Goal: Task Accomplishment & Management: Manage account settings

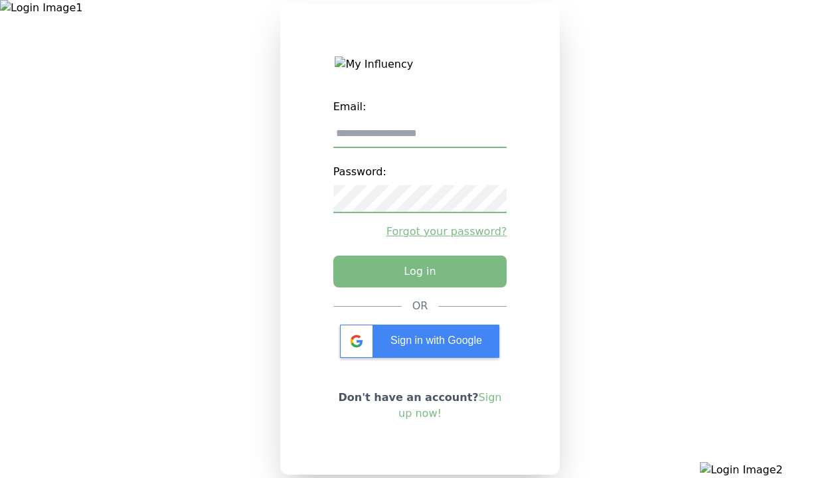
click at [419, 139] on input "email" at bounding box center [420, 134] width 174 height 28
type input "**********"
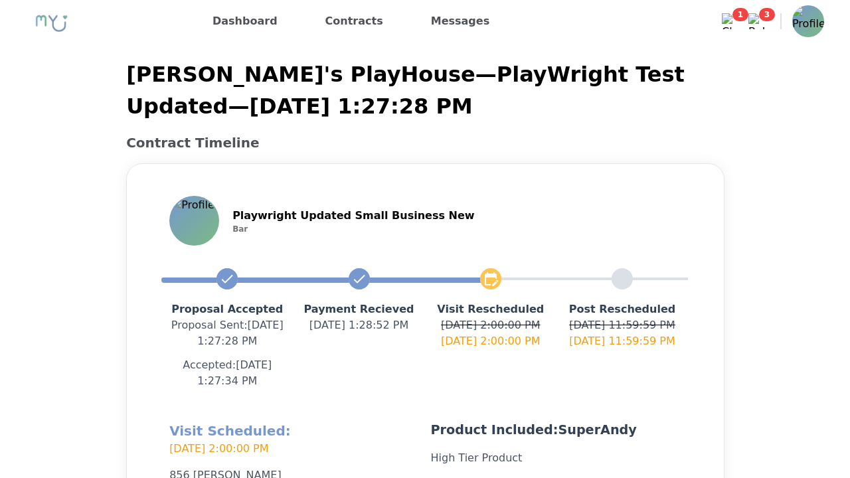
scroll to position [316, 0]
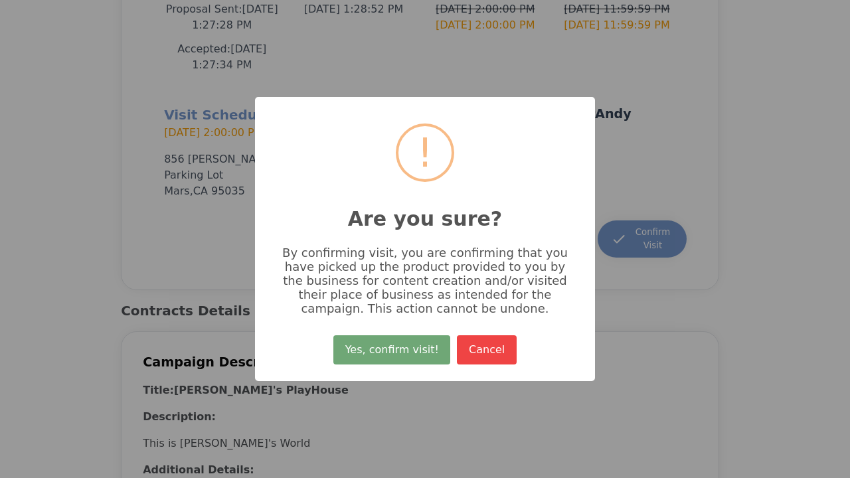
click at [394, 354] on button "Yes, confirm visit!" at bounding box center [391, 349] width 117 height 29
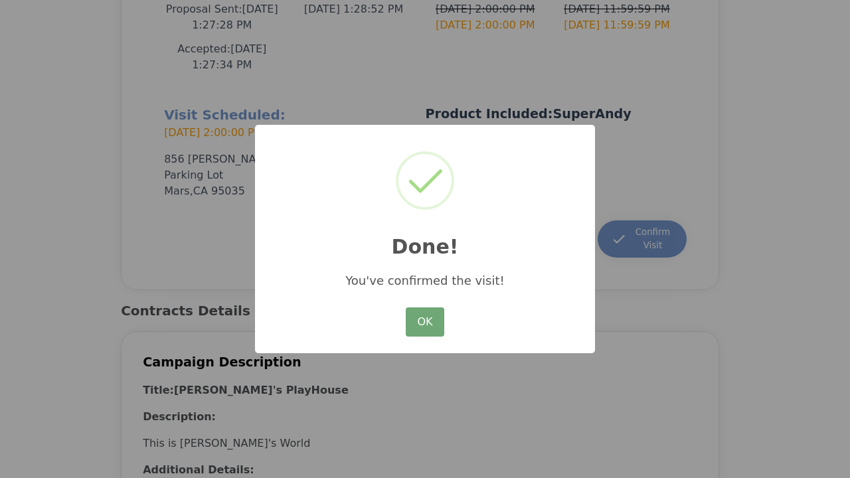
click at [425, 323] on button "OK" at bounding box center [425, 321] width 38 height 29
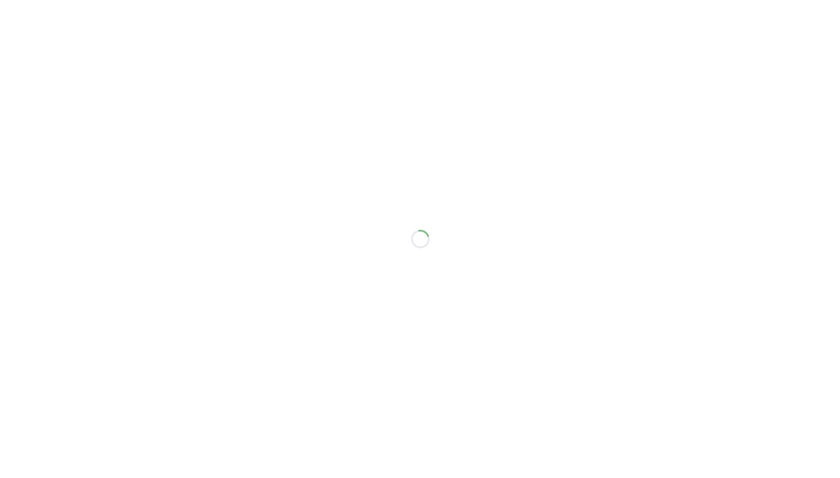
scroll to position [300, 0]
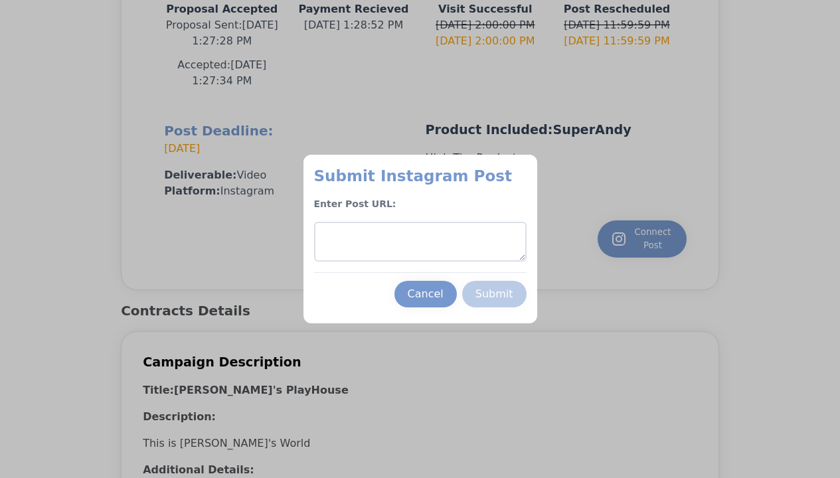
click at [419, 242] on textarea at bounding box center [420, 242] width 212 height 40
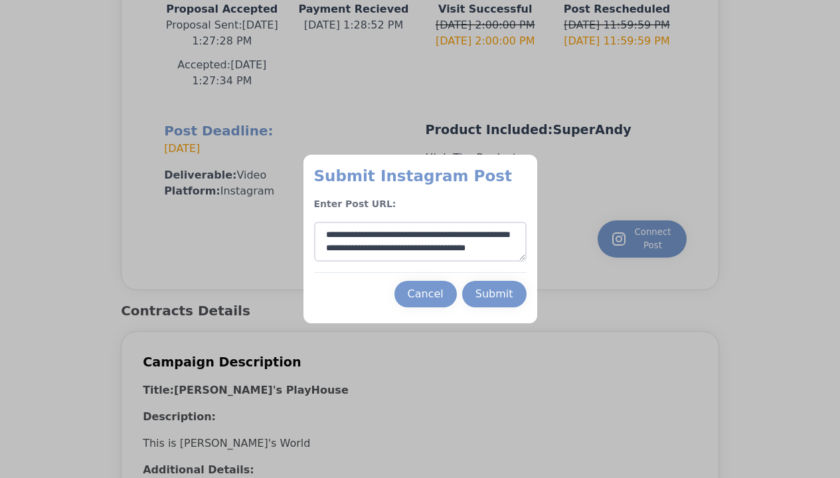
type textarea "**********"
click at [494, 294] on div "Submit" at bounding box center [494, 294] width 38 height 16
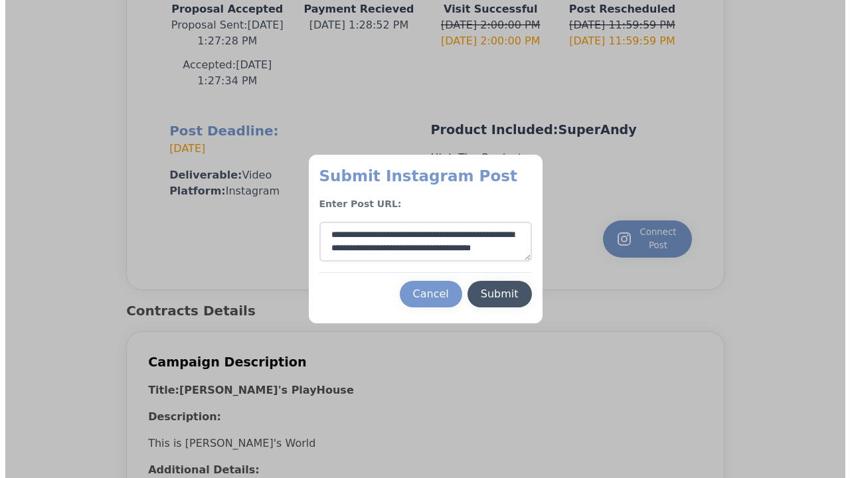
scroll to position [20, 0]
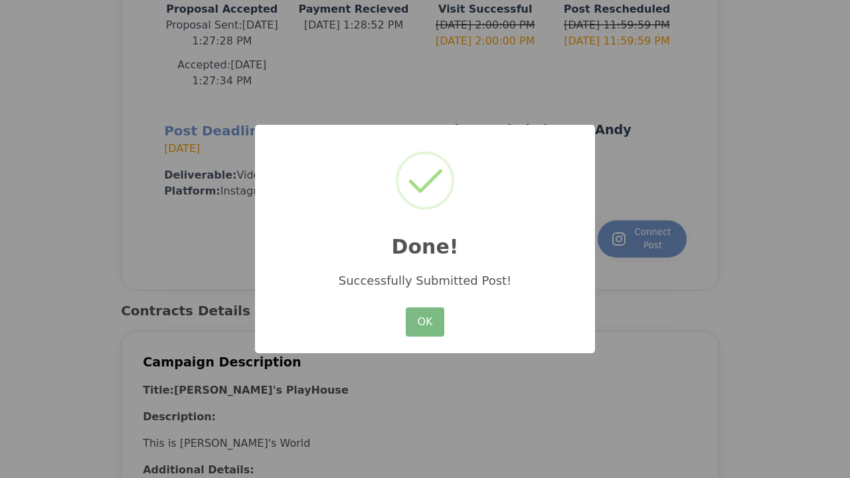
click at [425, 323] on button "OK" at bounding box center [425, 321] width 38 height 29
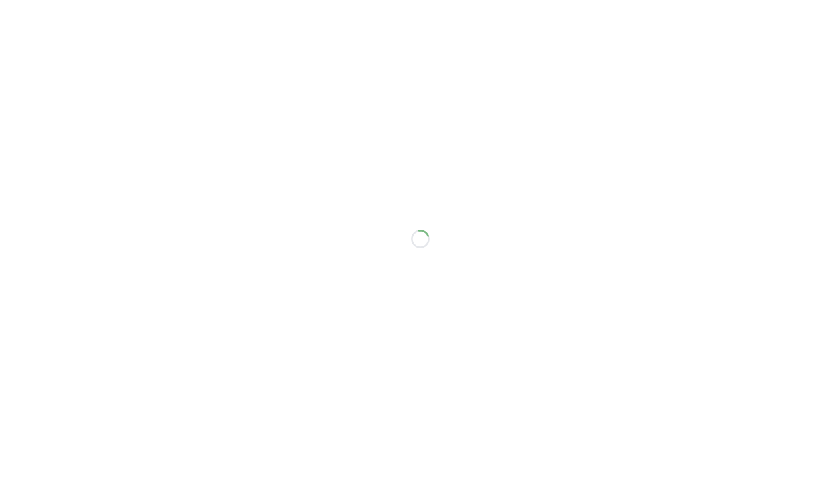
scroll to position [353, 0]
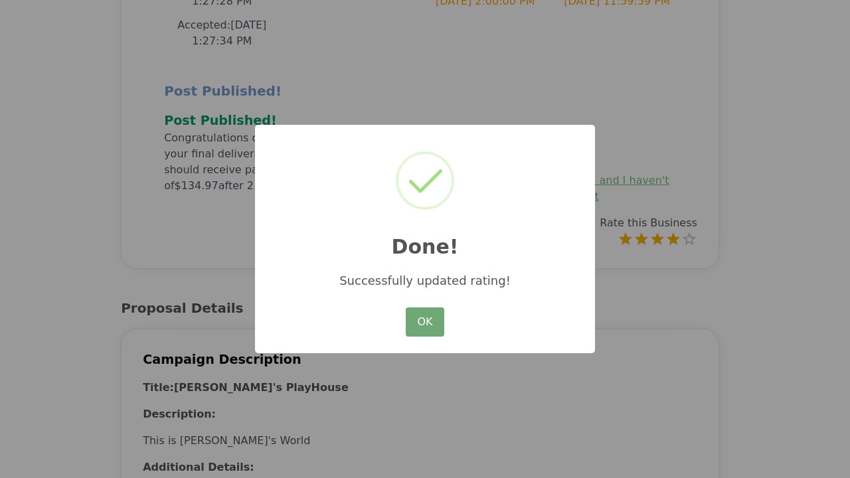
click at [425, 323] on button "OK" at bounding box center [425, 321] width 38 height 29
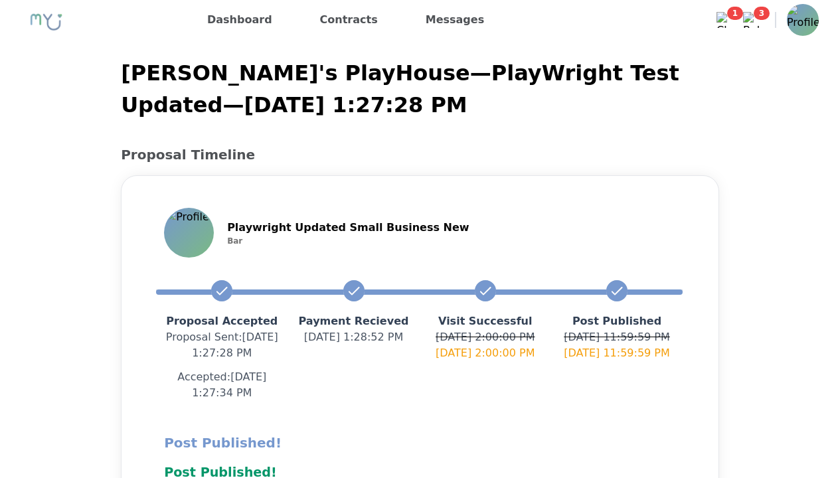
scroll to position [0, 0]
